Goal: Information Seeking & Learning: Learn about a topic

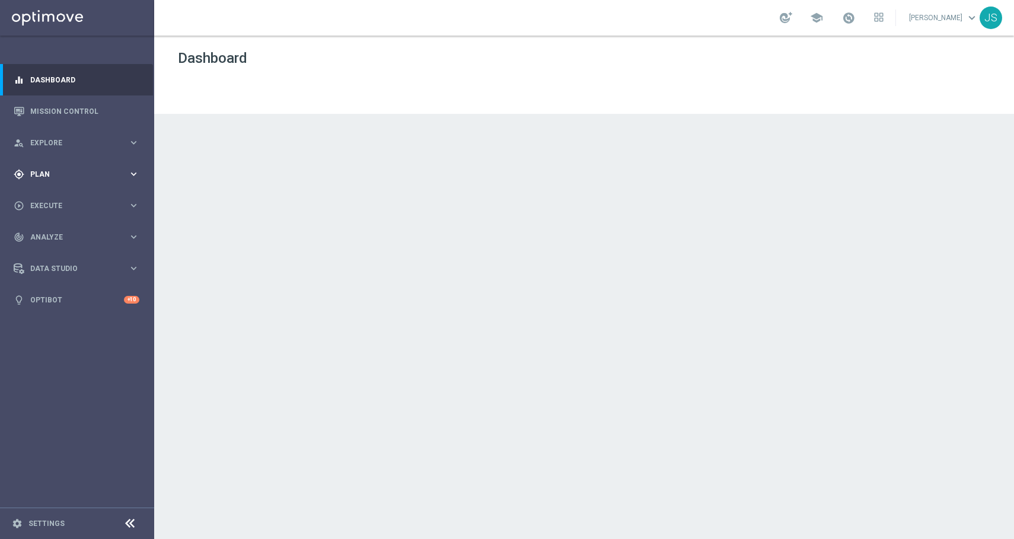
click at [91, 177] on div "gps_fixed Plan" at bounding box center [71, 174] width 114 height 11
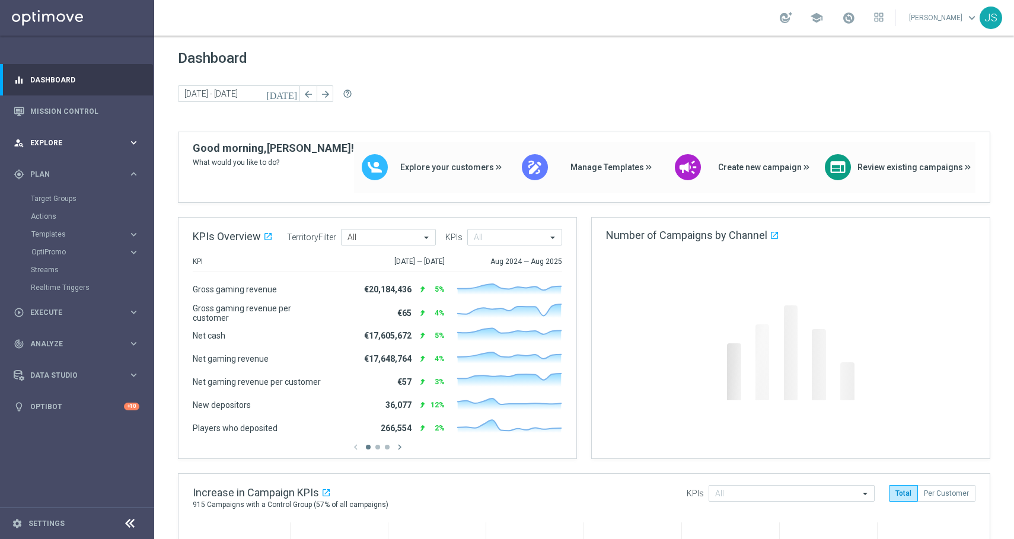
click at [111, 155] on div "person_search Explore keyboard_arrow_right" at bounding box center [76, 142] width 153 height 31
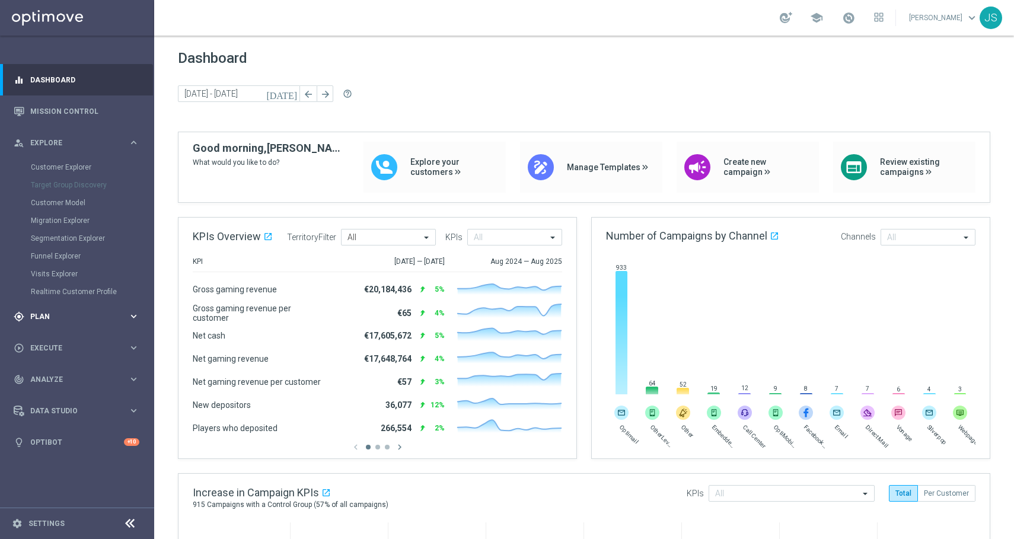
click at [61, 306] on div "gps_fixed Plan keyboard_arrow_right" at bounding box center [76, 316] width 153 height 31
click at [128, 147] on icon "keyboard_arrow_right" at bounding box center [133, 142] width 11 height 11
click at [75, 311] on div "gps_fixed Plan" at bounding box center [71, 316] width 114 height 11
click at [64, 321] on div "play_circle_outline Execute keyboard_arrow_right" at bounding box center [76, 311] width 153 height 31
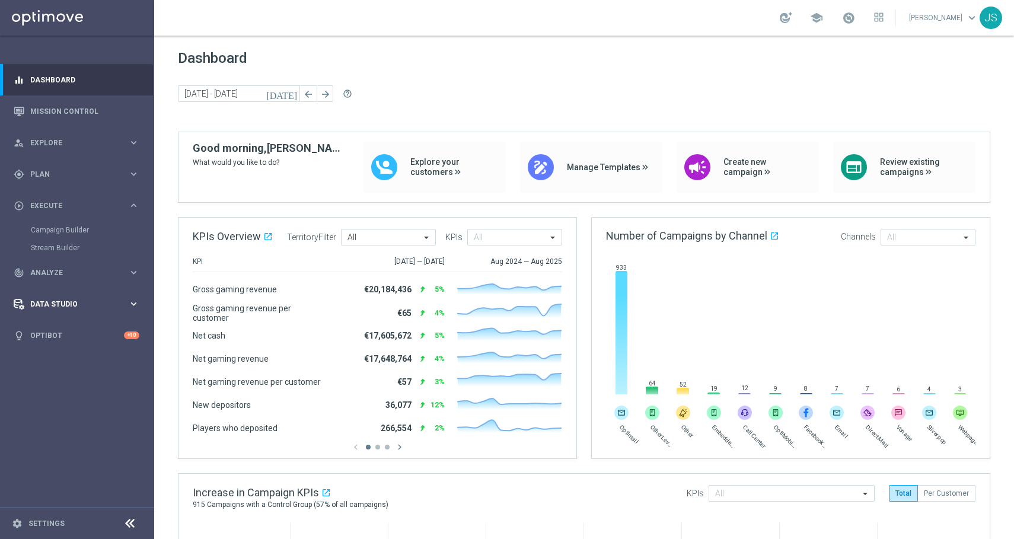
click at [103, 294] on div "Data Studio keyboard_arrow_right" at bounding box center [76, 303] width 153 height 31
click at [103, 279] on div "Data Studio keyboard_arrow_right" at bounding box center [76, 268] width 153 height 31
click at [101, 252] on div "track_changes Analyze keyboard_arrow_right" at bounding box center [76, 236] width 153 height 31
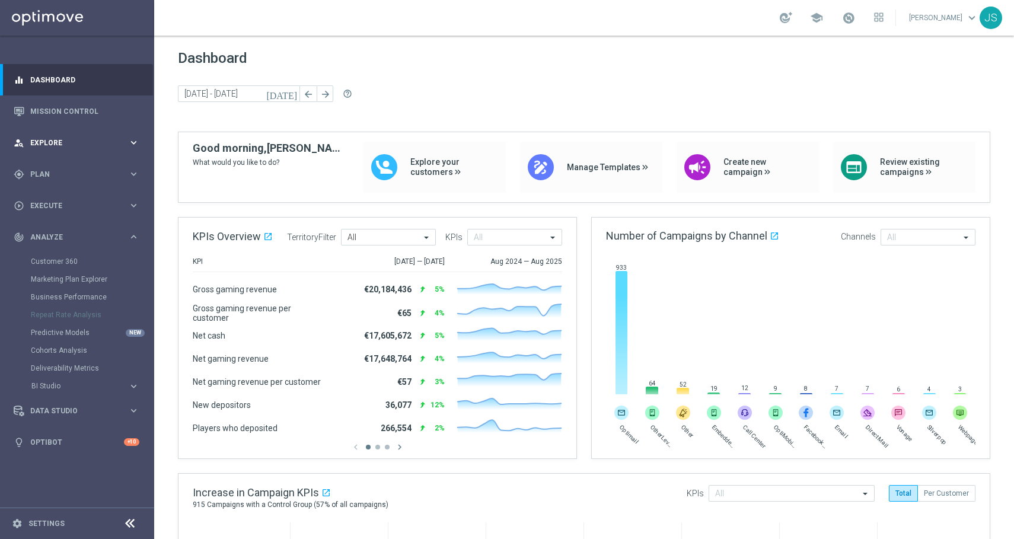
click at [87, 155] on div "person_search Explore keyboard_arrow_right" at bounding box center [76, 142] width 153 height 31
click at [68, 321] on div "gps_fixed Plan" at bounding box center [71, 316] width 114 height 11
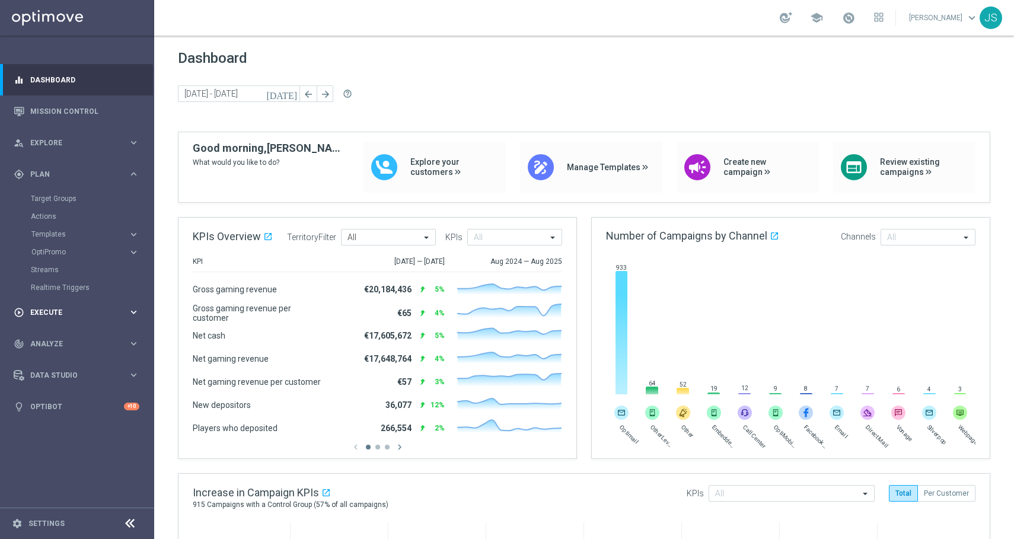
click at [64, 307] on div "play_circle_outline Execute" at bounding box center [71, 312] width 114 height 11
click at [67, 146] on div "person_search Explore" at bounding box center [71, 143] width 114 height 11
click at [47, 313] on span "Plan" at bounding box center [79, 316] width 98 height 7
click at [54, 234] on span "Templates" at bounding box center [73, 234] width 85 height 7
click at [58, 309] on link "Embedded Messaging" at bounding box center [80, 305] width 87 height 9
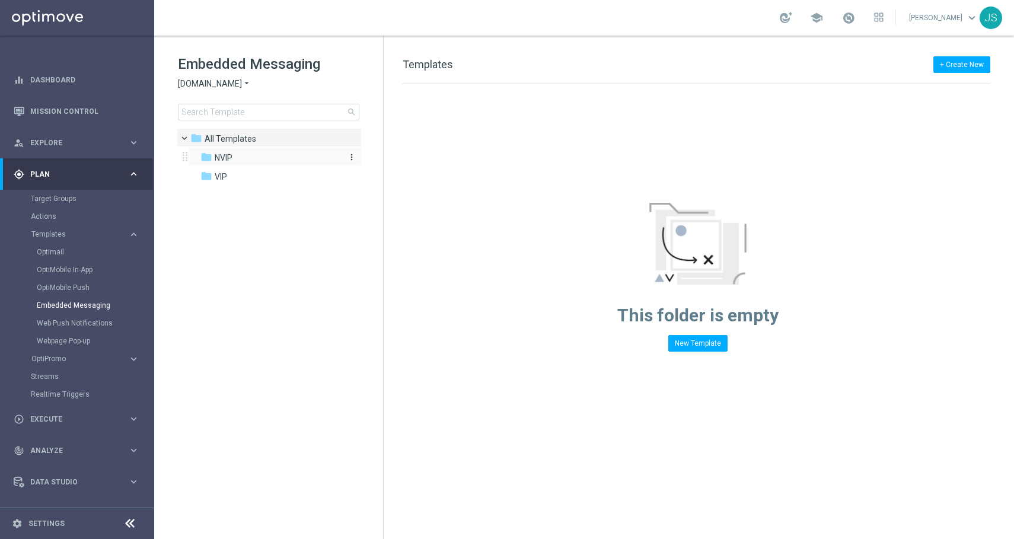
click at [216, 159] on span "NVIP" at bounding box center [224, 157] width 18 height 11
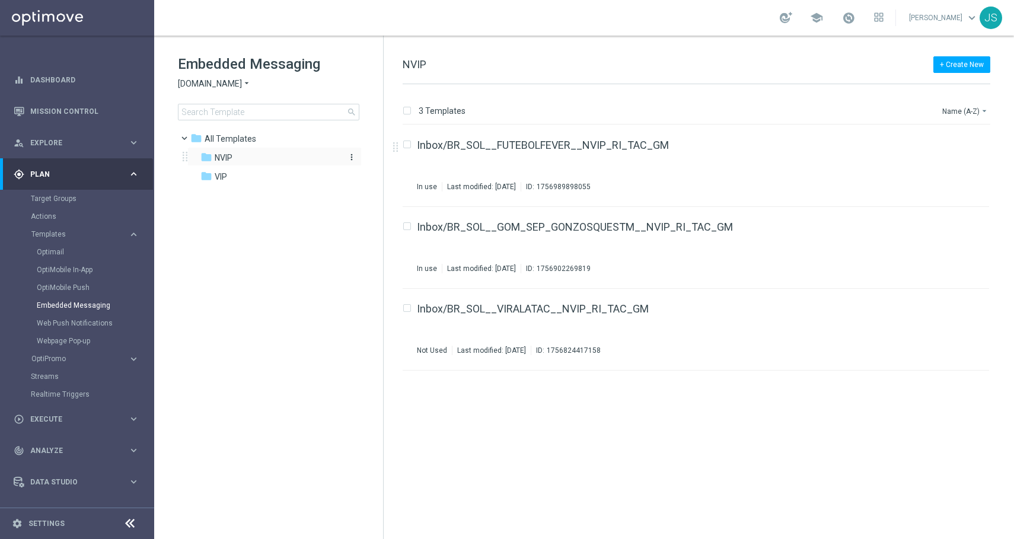
click at [290, 164] on div "folder NVIP" at bounding box center [268, 158] width 136 height 14
click at [250, 158] on div "folder NVIP" at bounding box center [268, 158] width 136 height 14
click at [321, 145] on div "folder All Templates" at bounding box center [262, 139] width 145 height 14
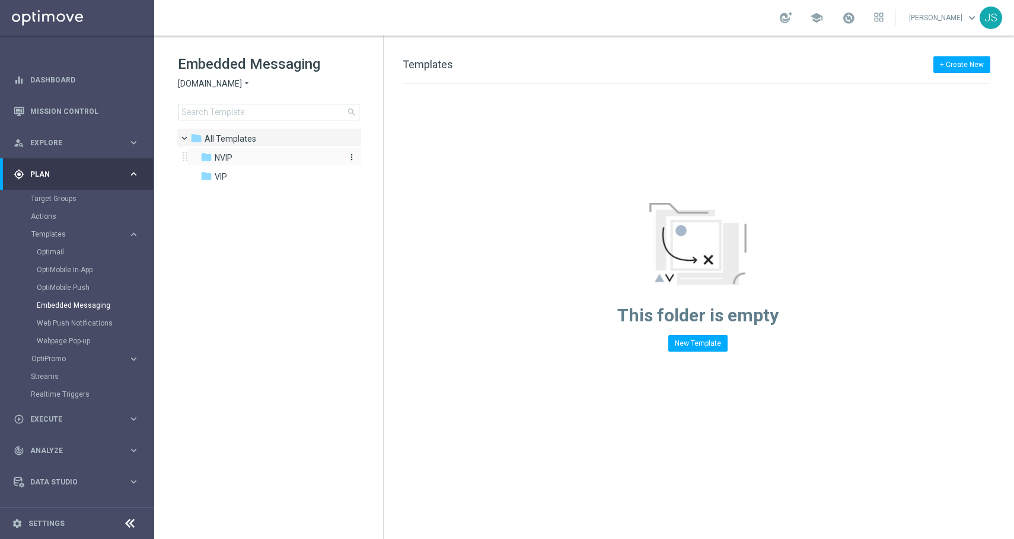
click at [312, 153] on div "folder NVIP" at bounding box center [268, 158] width 136 height 14
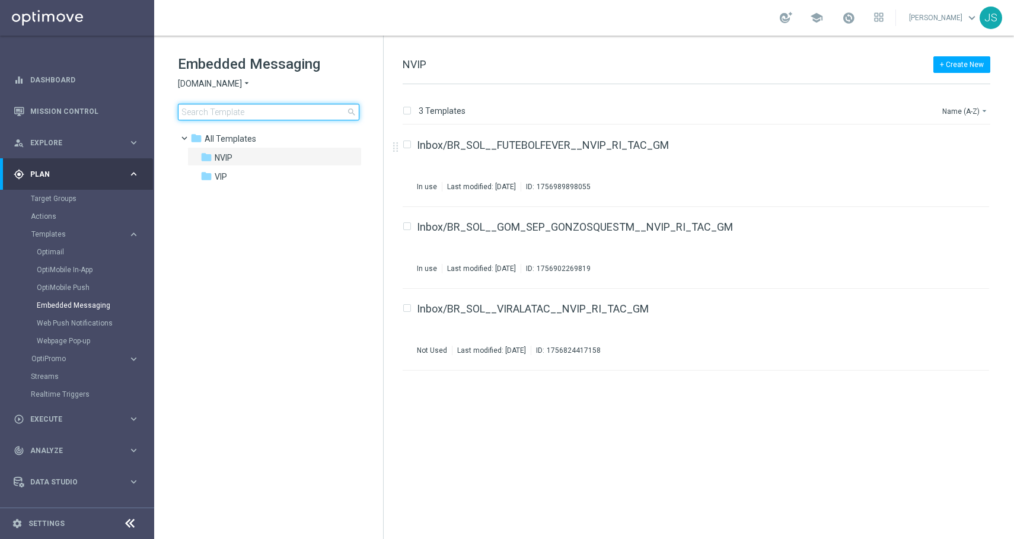
click at [298, 106] on input at bounding box center [268, 112] width 181 height 17
click at [245, 80] on icon "arrow_drop_down" at bounding box center [246, 83] width 9 height 11
click at [219, 127] on div "Lottoland" at bounding box center [222, 126] width 89 height 14
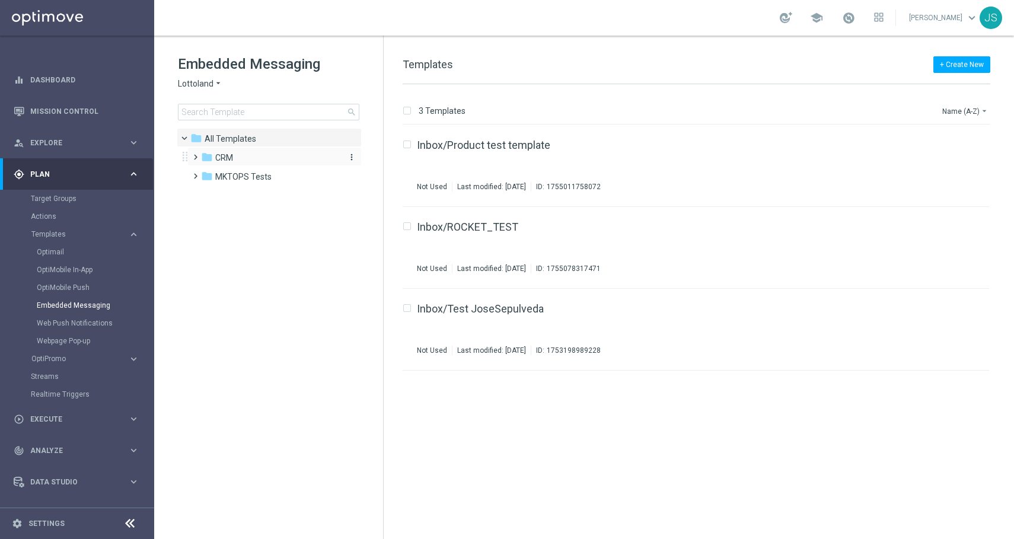
click at [206, 158] on icon "folder" at bounding box center [207, 157] width 12 height 12
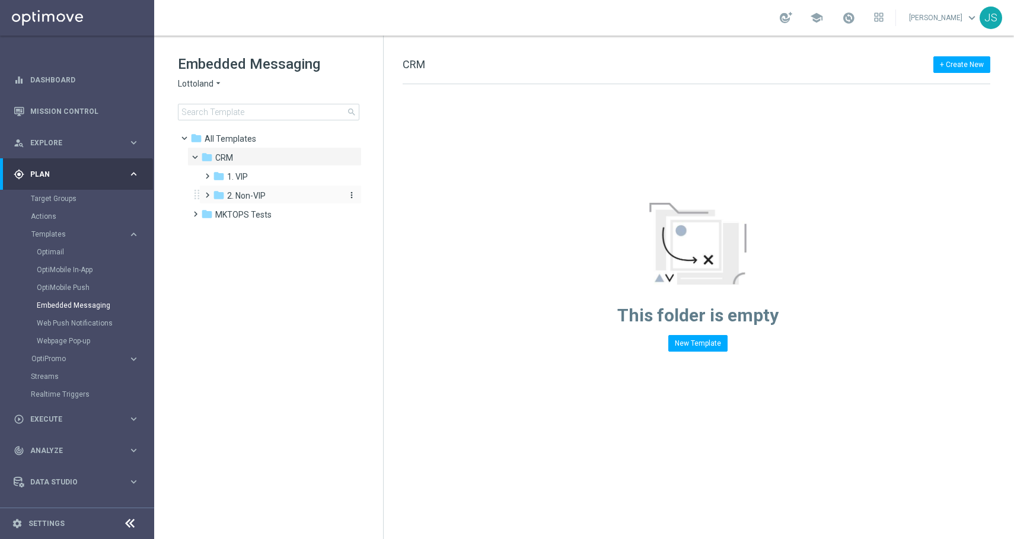
click at [224, 196] on icon "folder" at bounding box center [219, 195] width 12 height 12
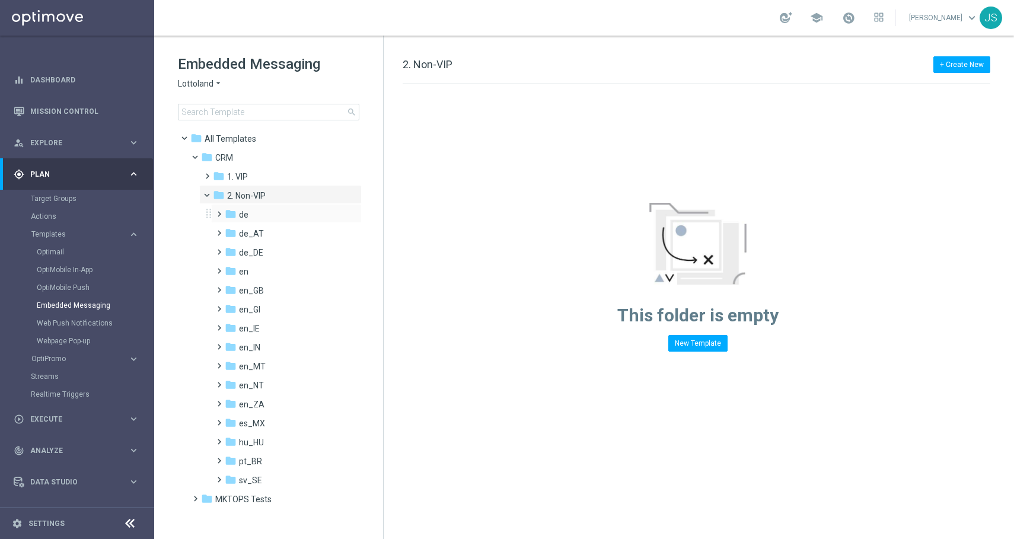
click at [219, 211] on span at bounding box center [216, 208] width 5 height 5
click at [271, 255] on span "TAC de" at bounding box center [263, 252] width 27 height 11
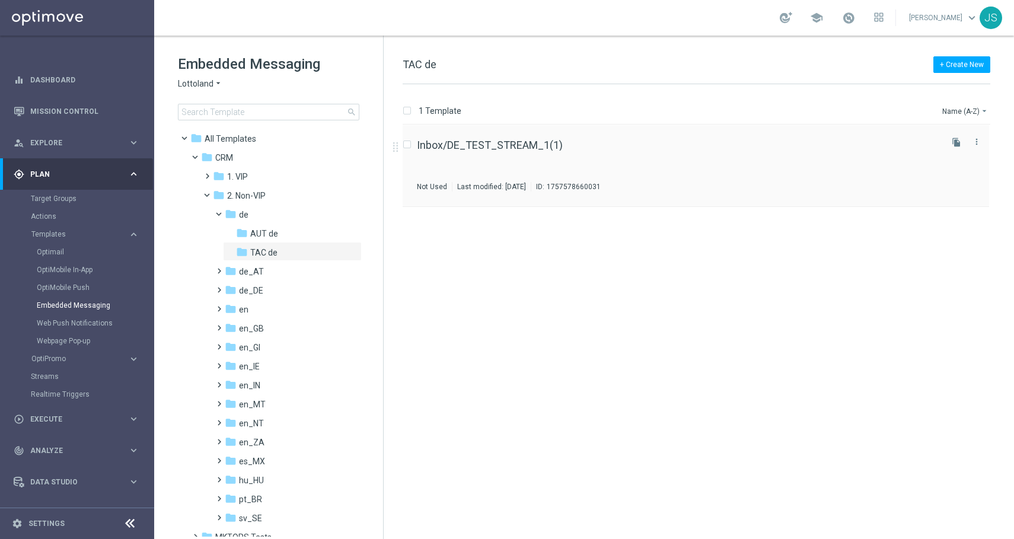
click at [449, 162] on div "Inbox/DE_TEST_STREAM_1(1) Not Used Last modified: Thursday, September 11, 2025 …" at bounding box center [678, 166] width 522 height 52
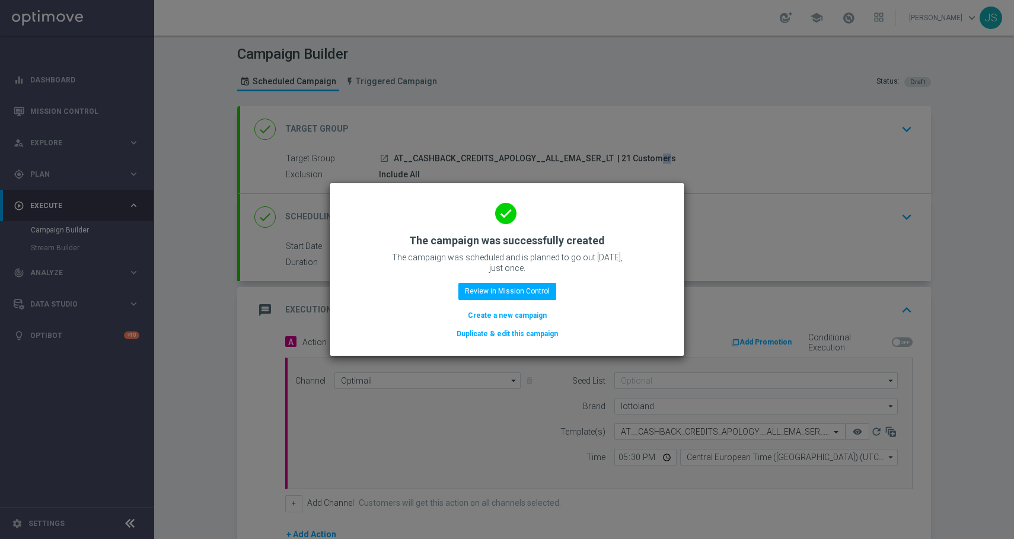
scroll to position [160, 0]
